Goal: Task Accomplishment & Management: Manage account settings

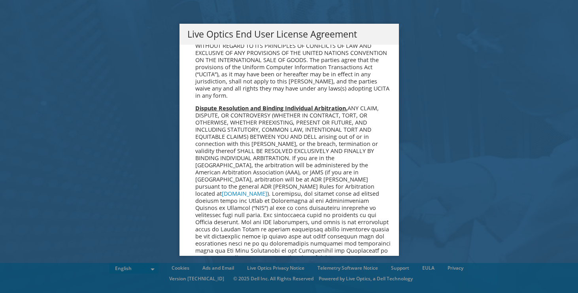
scroll to position [2992, 0]
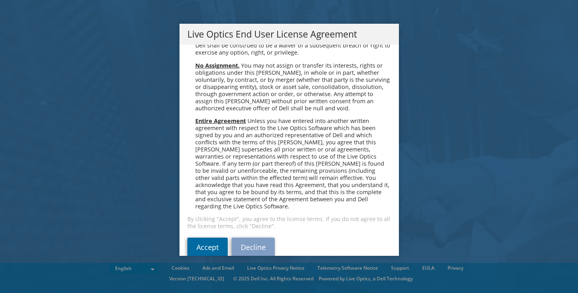
click at [205, 238] on link "Accept" at bounding box center [208, 247] width 40 height 19
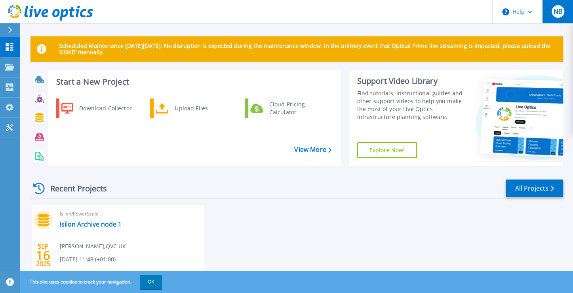
click at [556, 14] on span "NB" at bounding box center [557, 11] width 9 height 6
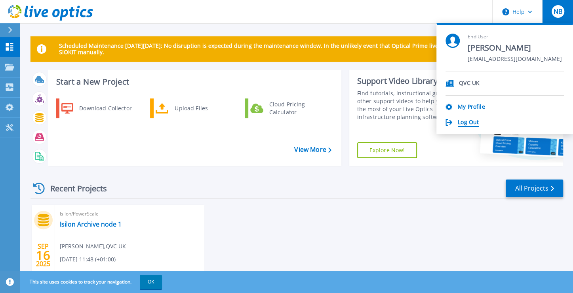
click at [466, 120] on link "Log Out" at bounding box center [467, 123] width 21 height 8
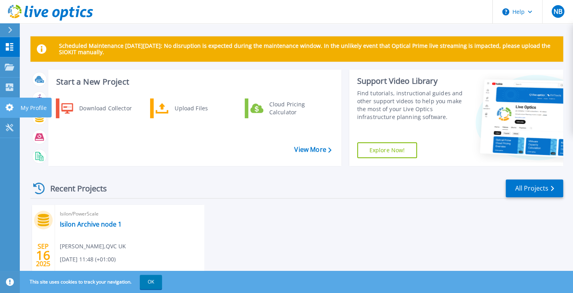
click at [11, 104] on icon at bounding box center [9, 108] width 9 height 8
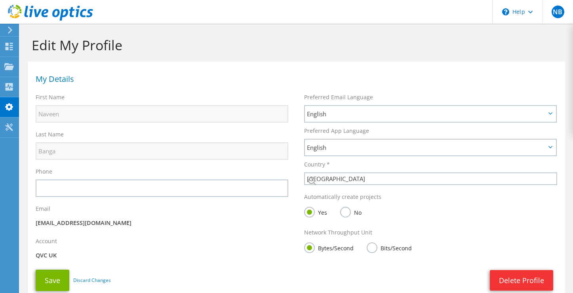
select select "75"
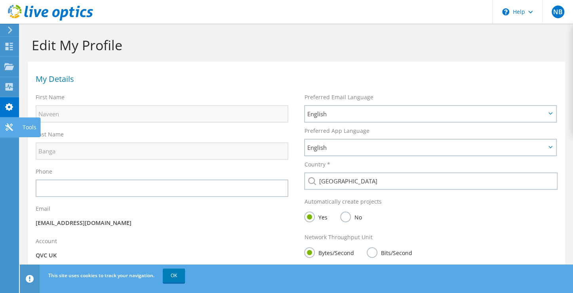
click at [12, 123] on icon at bounding box center [8, 127] width 9 height 8
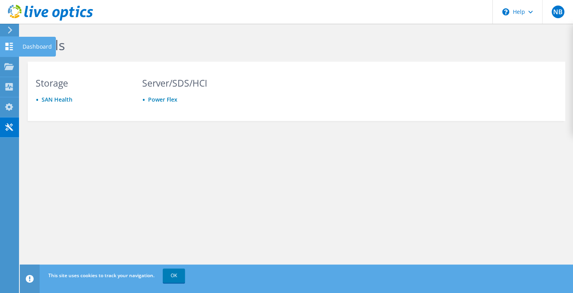
click at [8, 43] on use at bounding box center [10, 47] width 8 height 8
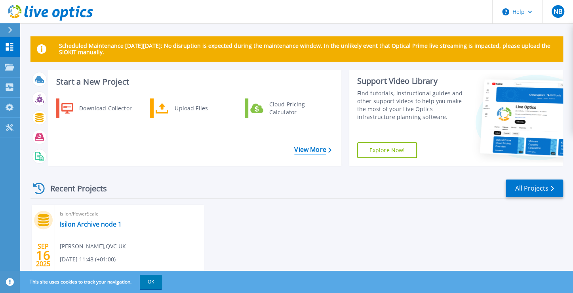
click at [315, 149] on link "View More" at bounding box center [312, 150] width 37 height 8
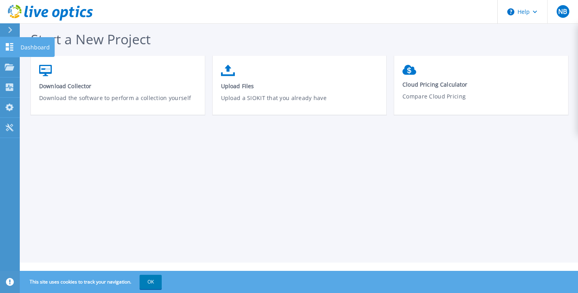
click at [10, 46] on icon at bounding box center [10, 47] width 8 height 8
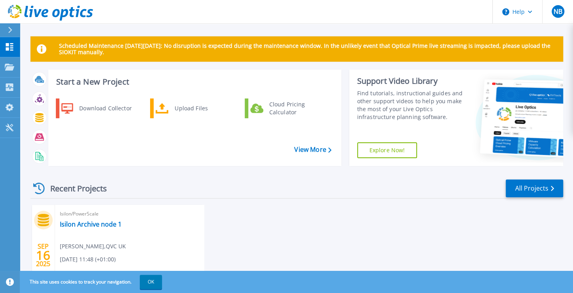
click at [10, 29] on icon at bounding box center [10, 30] width 4 height 6
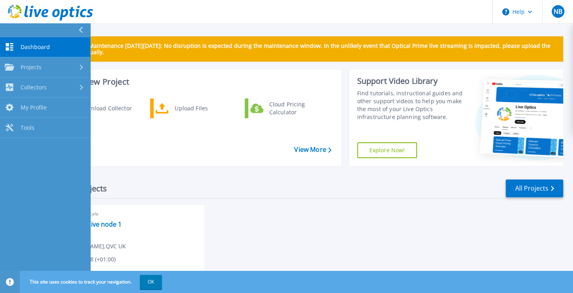
click at [80, 28] on icon at bounding box center [80, 30] width 4 height 6
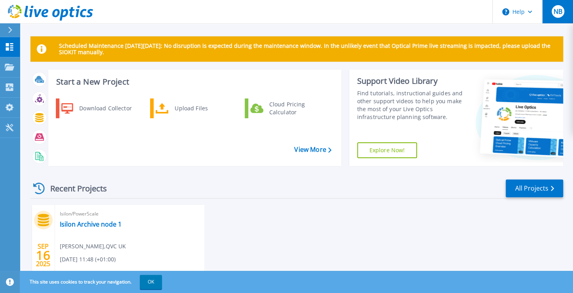
click at [555, 12] on span "NB" at bounding box center [557, 11] width 9 height 6
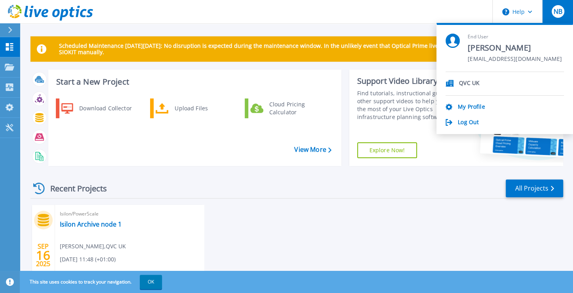
click at [555, 12] on span "NB" at bounding box center [557, 11] width 9 height 6
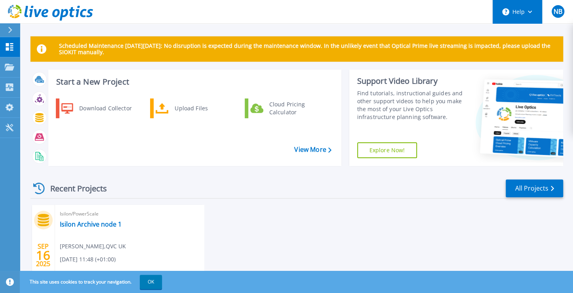
click at [530, 11] on icon at bounding box center [529, 12] width 4 height 3
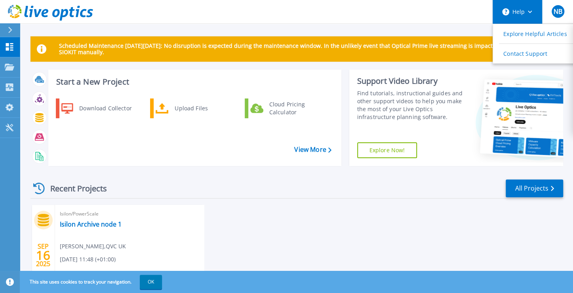
click at [530, 11] on icon at bounding box center [529, 12] width 4 height 3
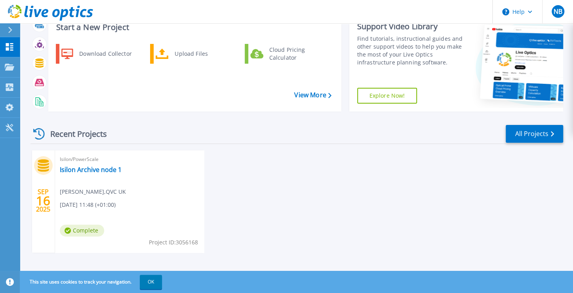
scroll to position [60, 0]
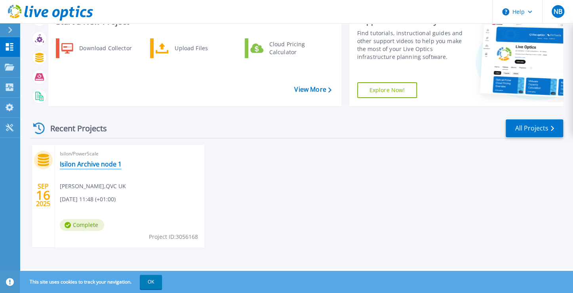
click at [89, 165] on link "Isilon Archive node 1" at bounding box center [91, 164] width 62 height 8
